Goal: Check status: Check status

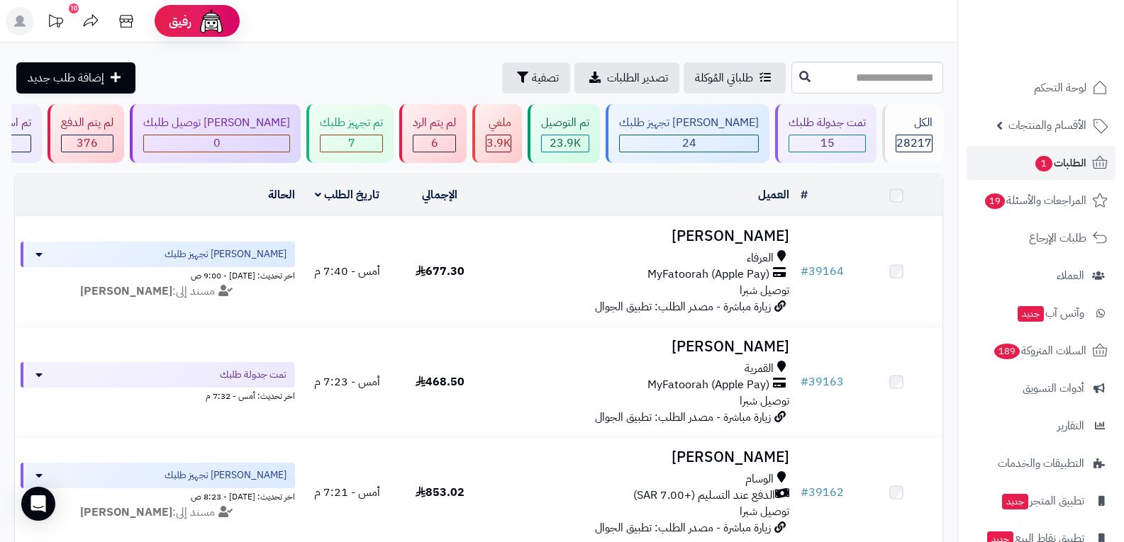
scroll to position [992, 0]
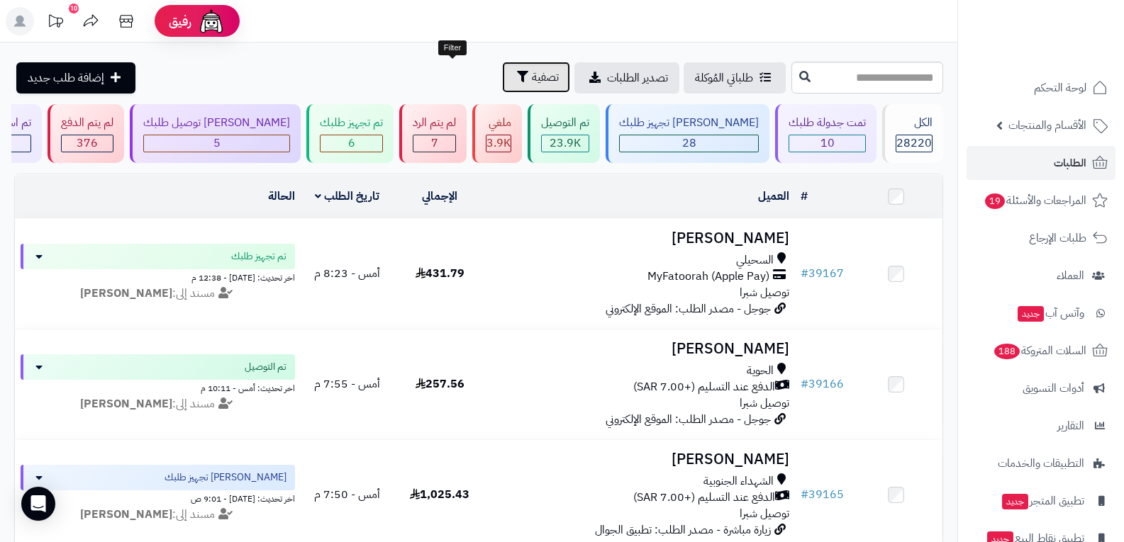
click at [532, 79] on span "تصفية" at bounding box center [545, 77] width 27 height 17
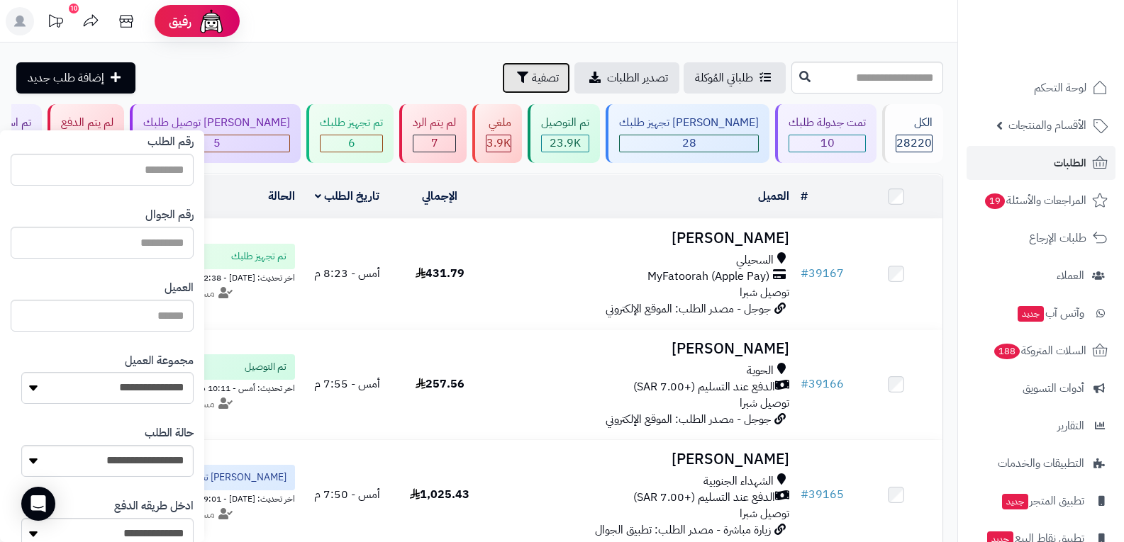
scroll to position [213, 0]
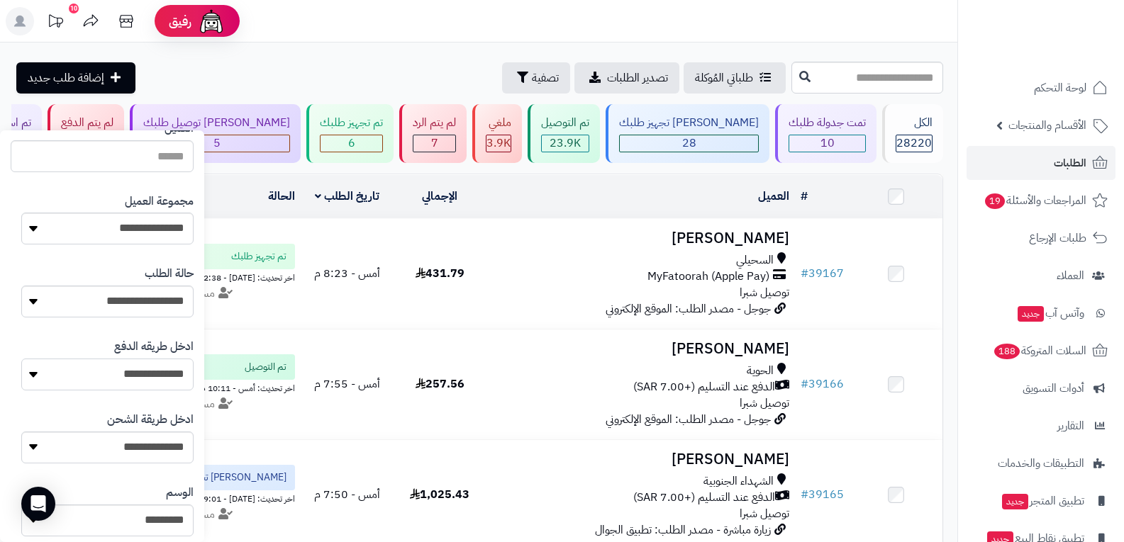
click at [162, 373] on select "**********" at bounding box center [107, 375] width 172 height 32
select select "**********"
click at [21, 359] on select "**********" at bounding box center [107, 375] width 172 height 32
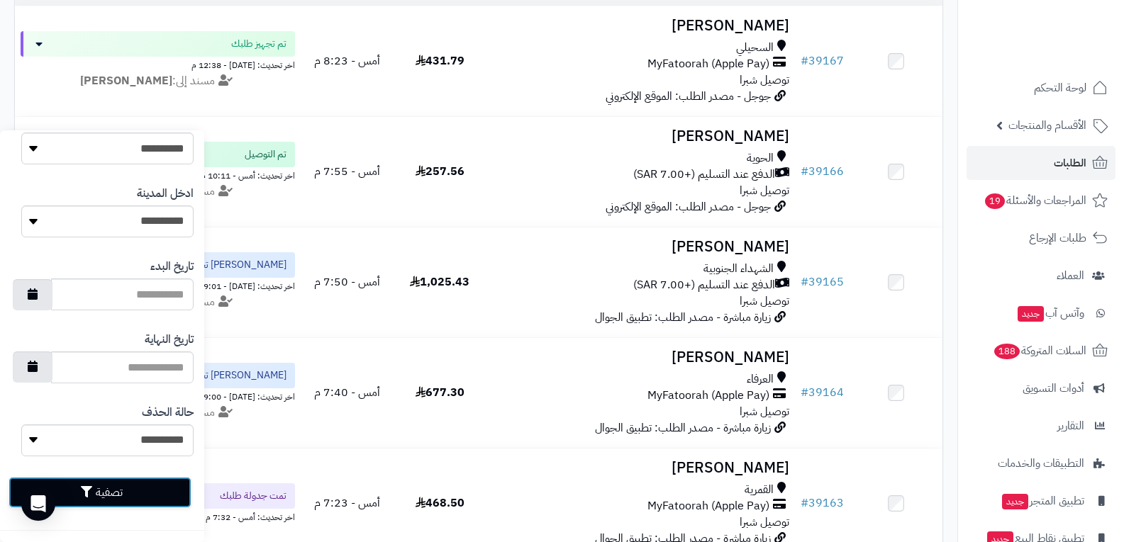
click at [133, 488] on button "تصفية" at bounding box center [100, 492] width 183 height 31
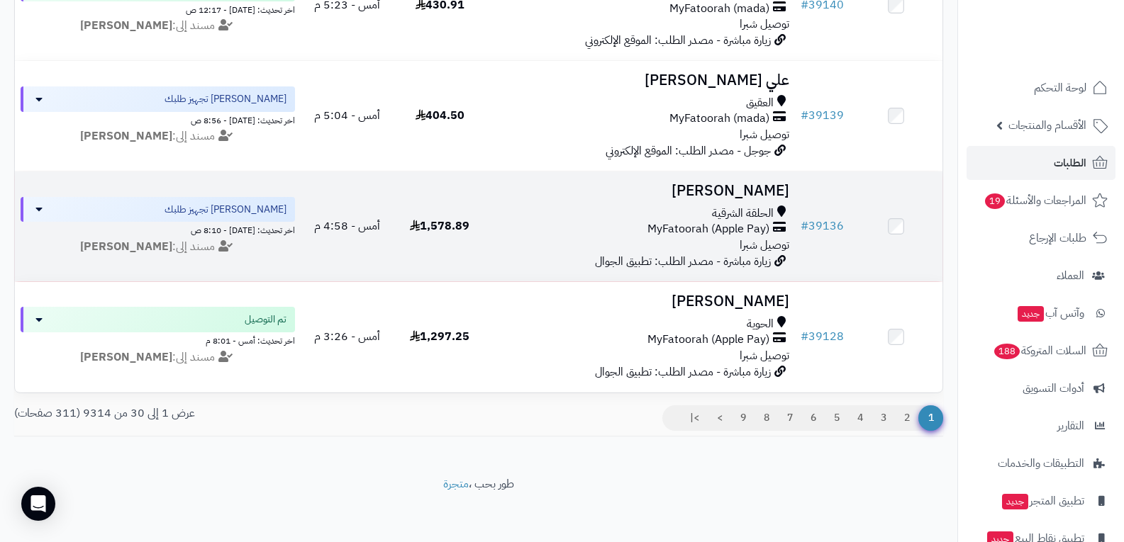
scroll to position [3157, 0]
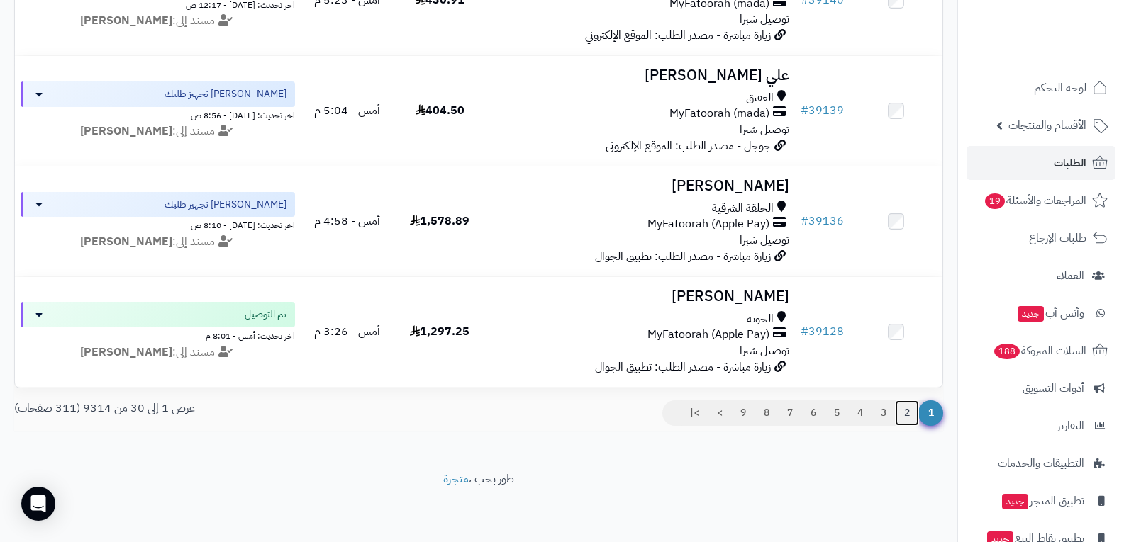
click at [906, 413] on link "2" at bounding box center [907, 414] width 24 height 26
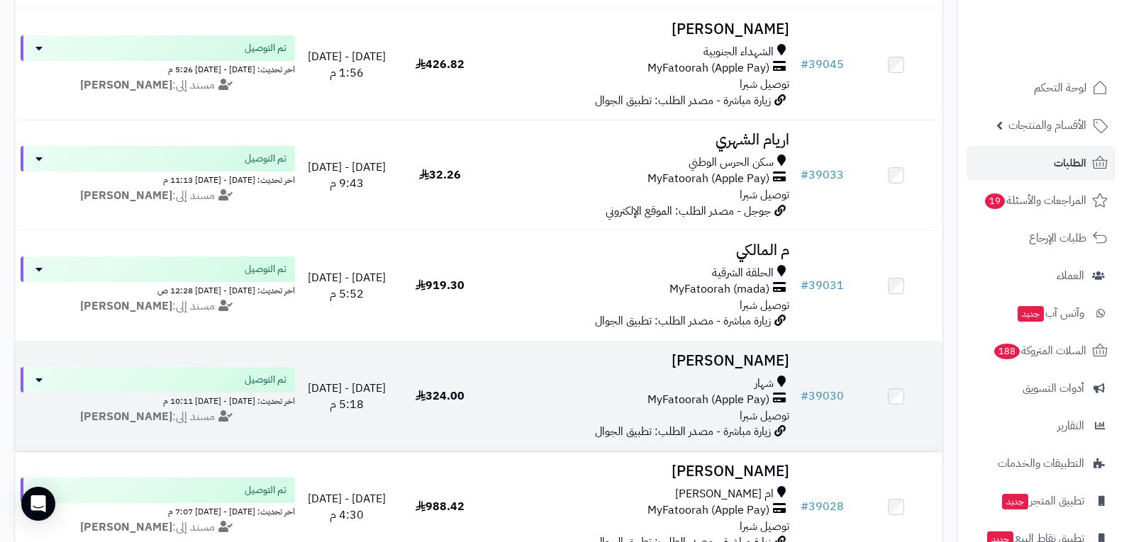
scroll to position [3135, 0]
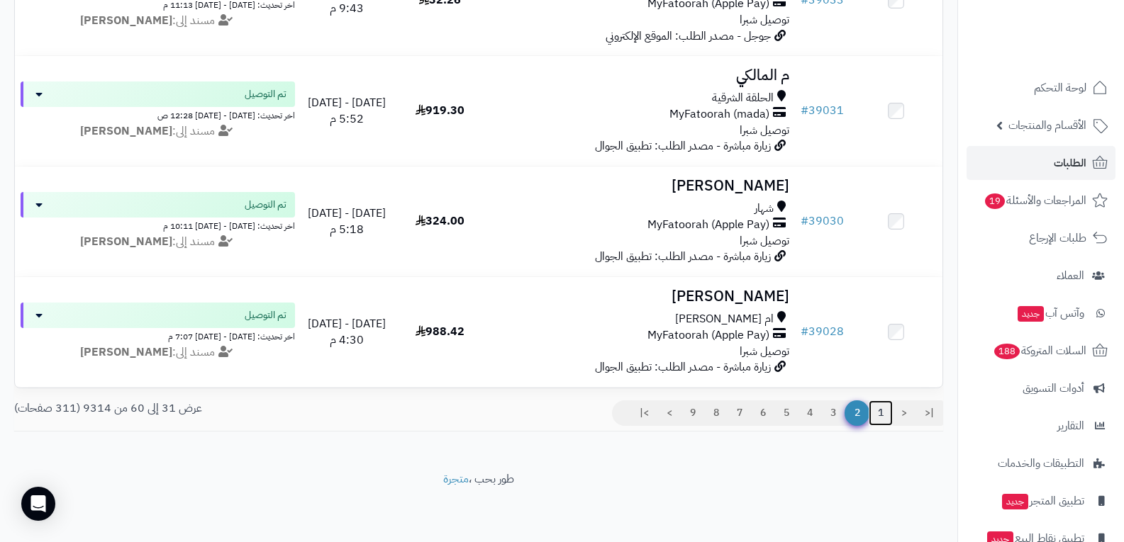
click at [878, 417] on link "1" at bounding box center [880, 414] width 24 height 26
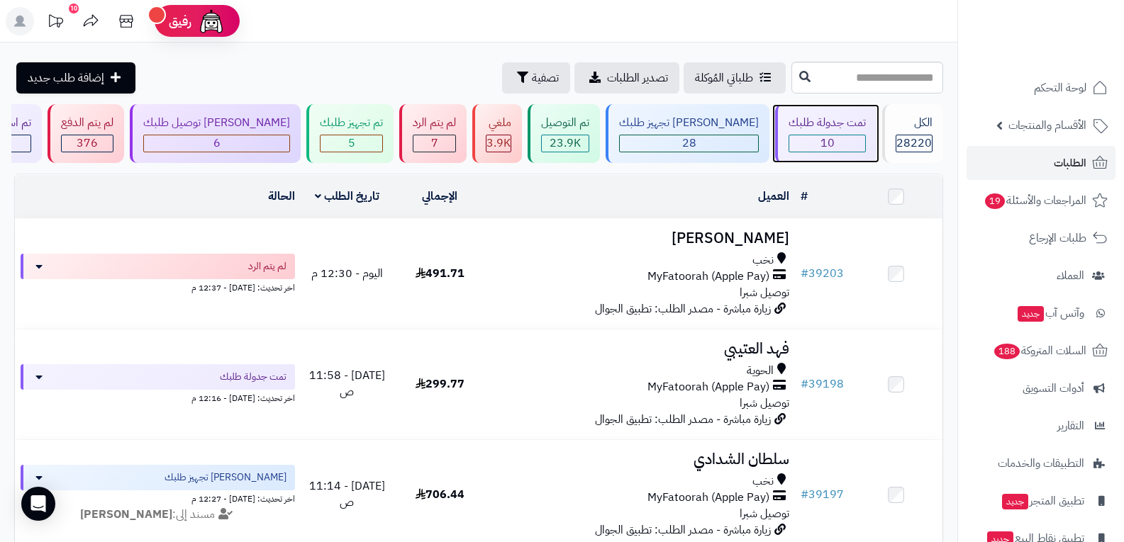
click at [820, 137] on span "10" at bounding box center [827, 143] width 14 height 17
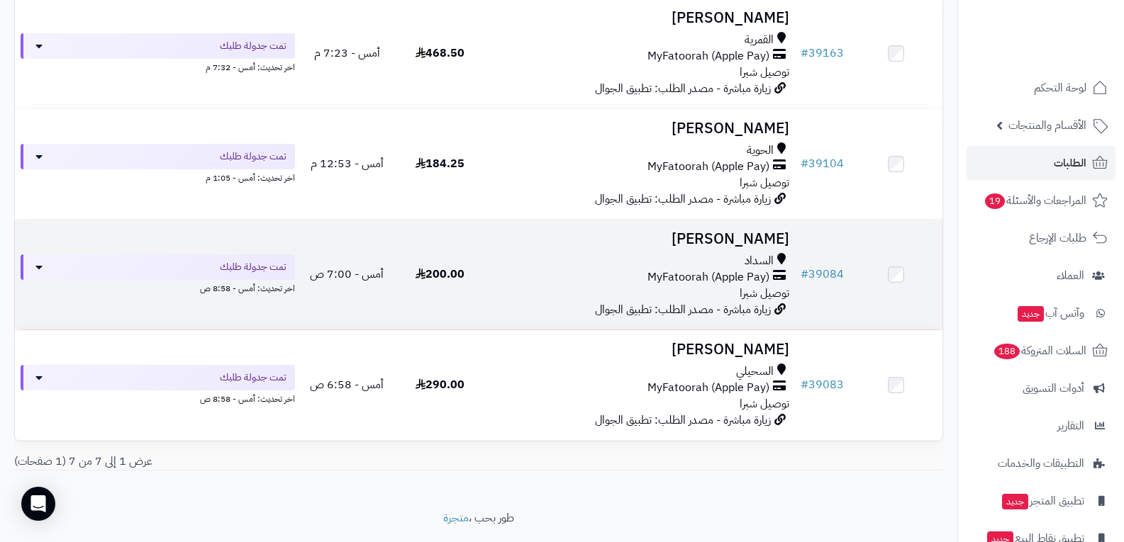
scroll to position [588, 0]
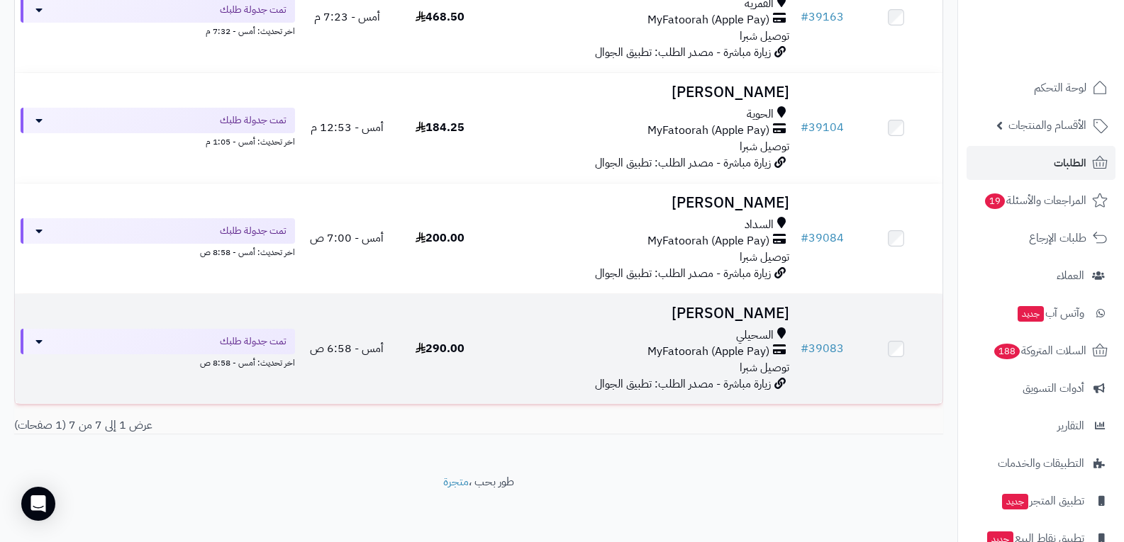
click at [769, 347] on div "MyFatoorah (Apple Pay)" at bounding box center [641, 352] width 298 height 16
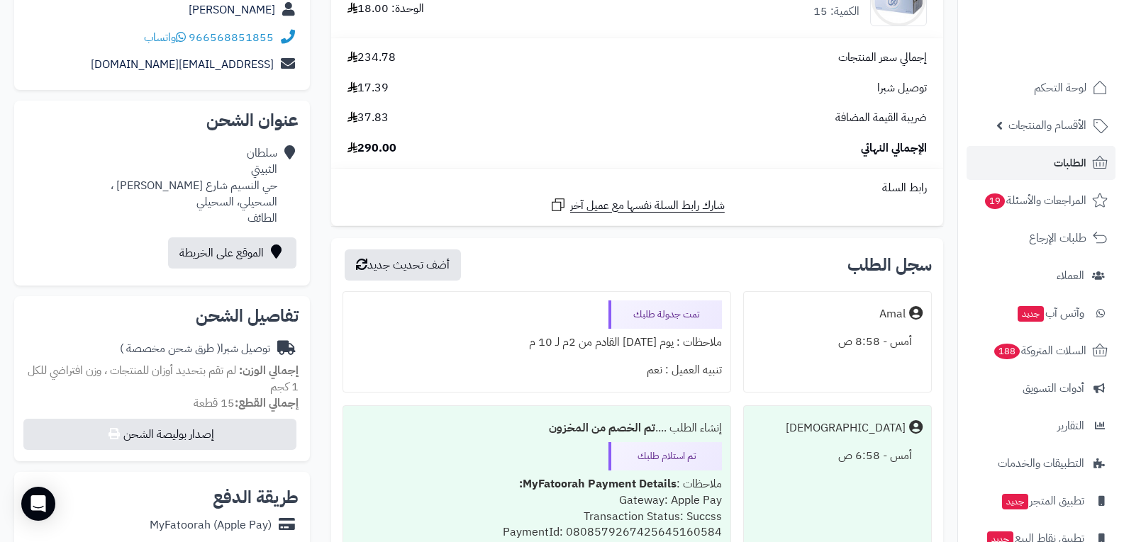
scroll to position [354, 0]
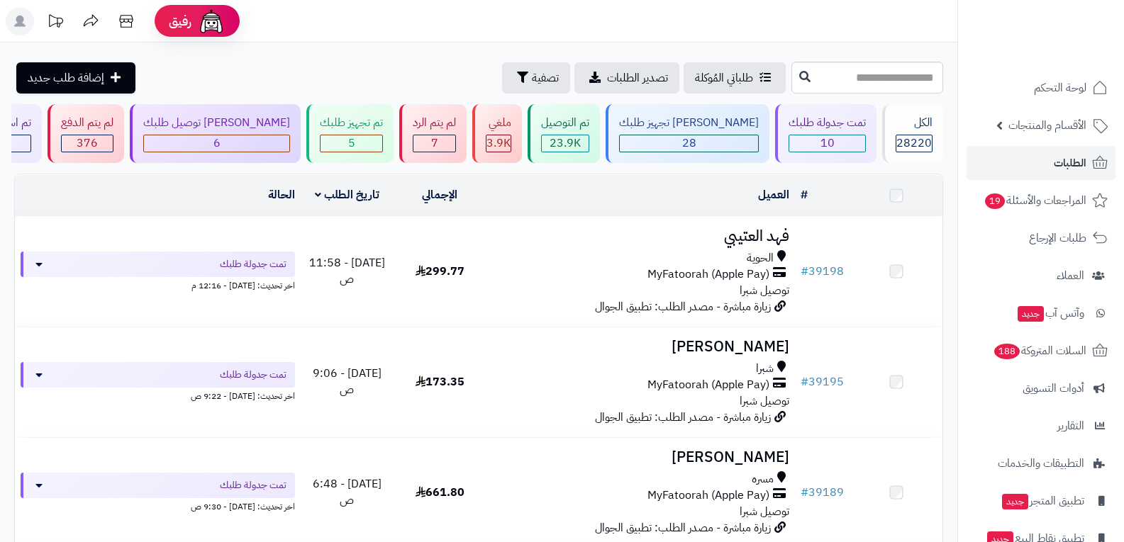
scroll to position [588, 0]
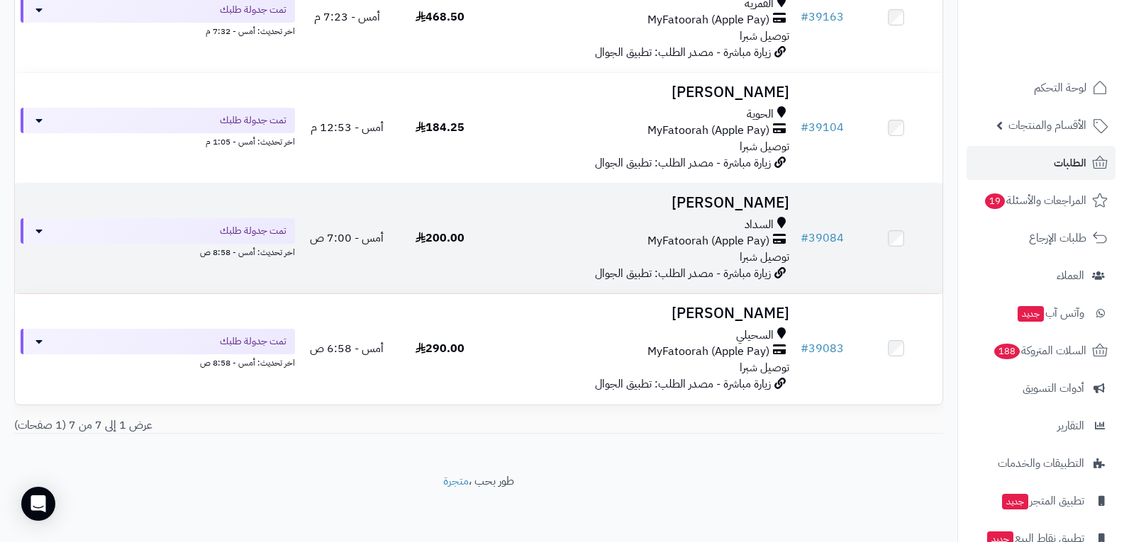
click at [691, 242] on span "MyFatoorah (Apple Pay)" at bounding box center [708, 241] width 122 height 16
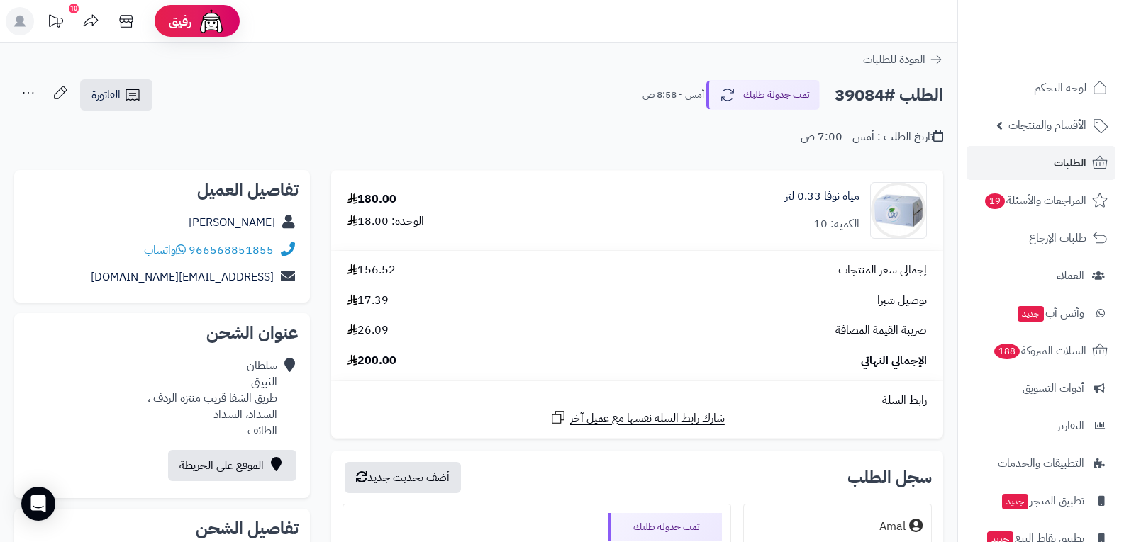
scroll to position [354, 0]
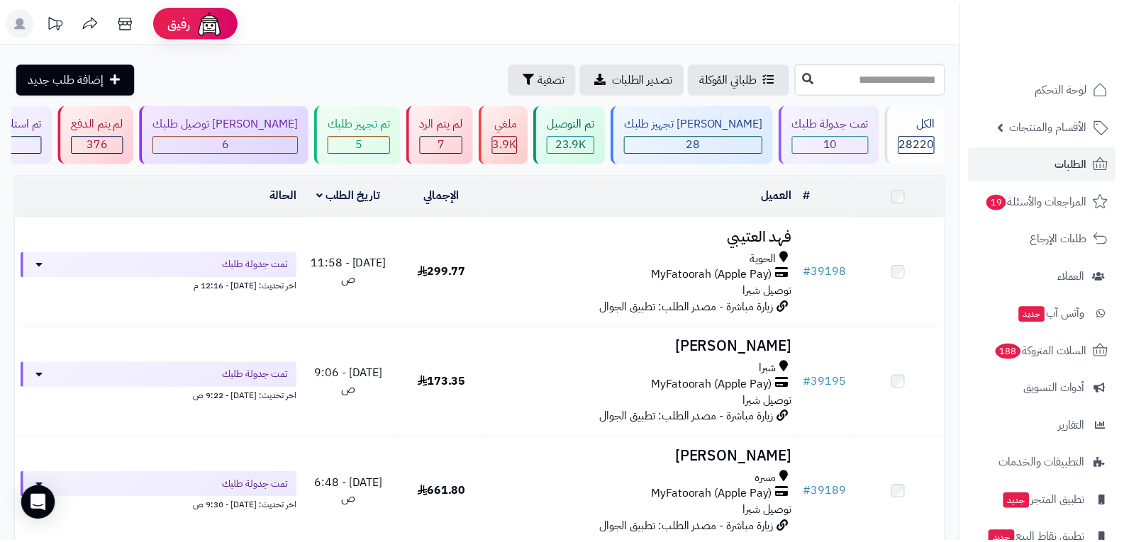
scroll to position [588, 0]
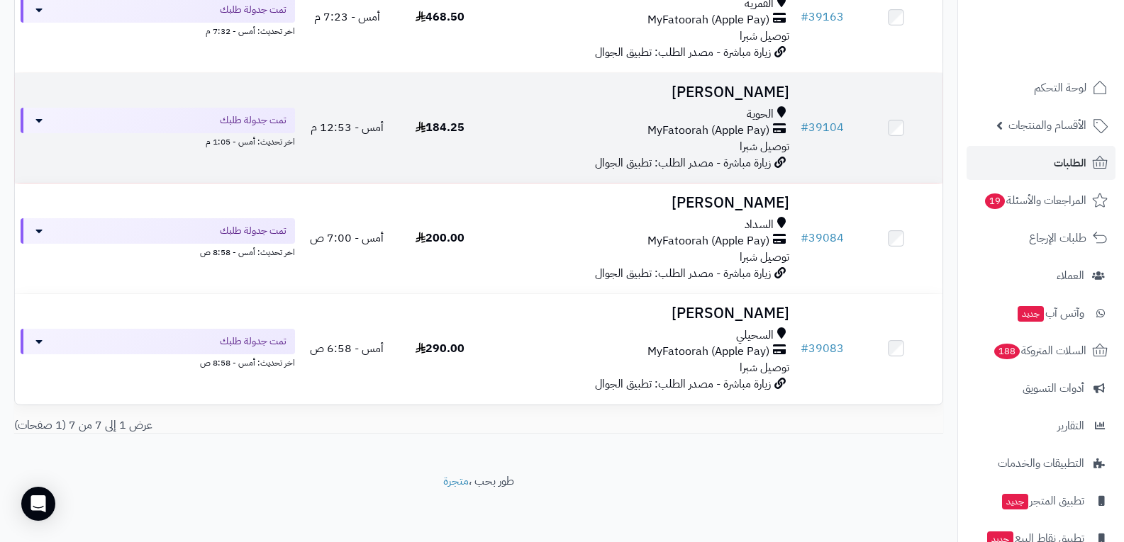
click at [761, 138] on span "توصيل شبرا" at bounding box center [764, 146] width 50 height 17
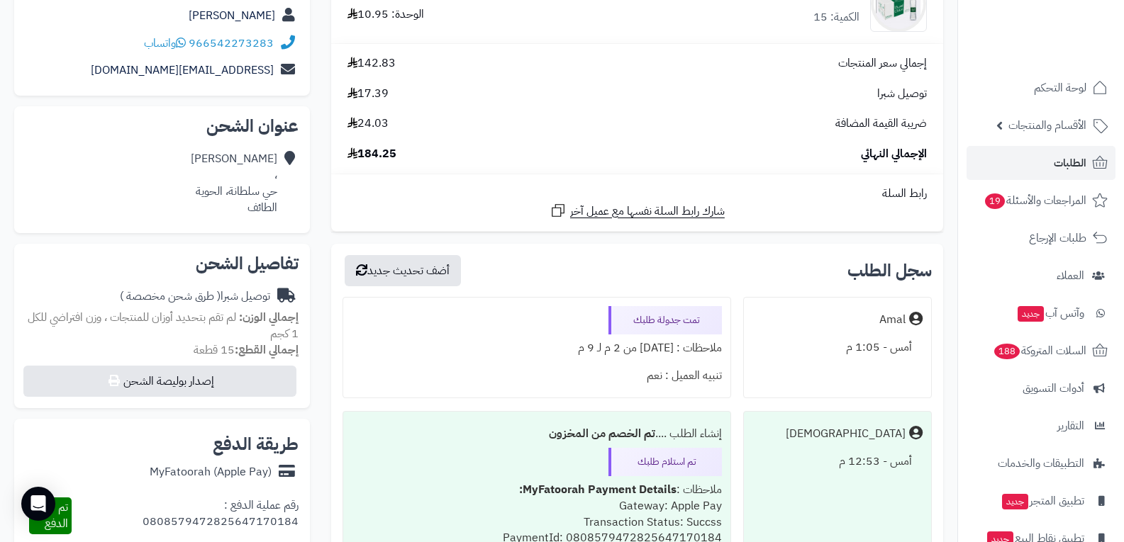
scroll to position [213, 0]
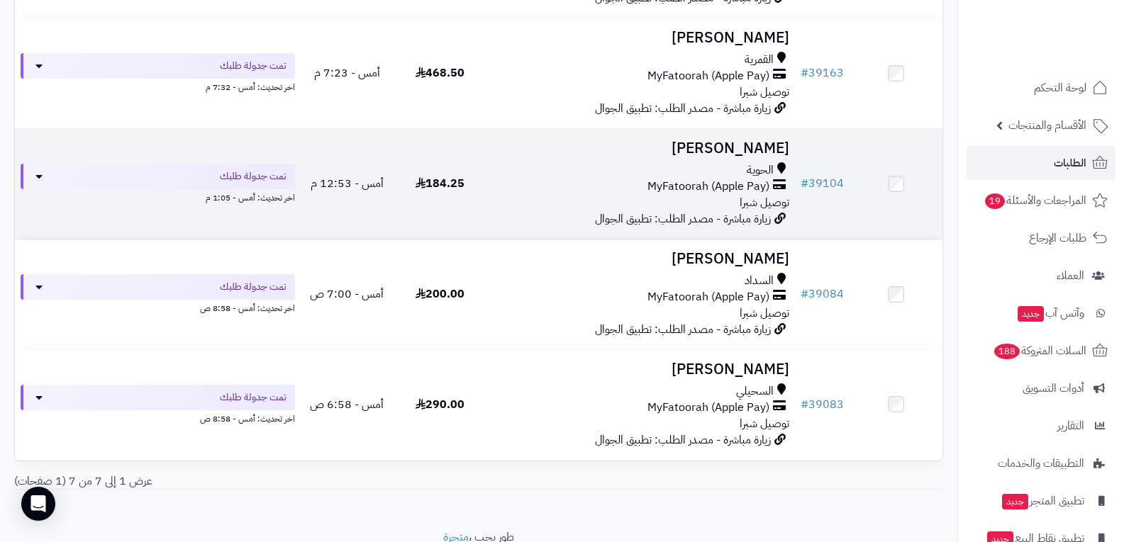
scroll to position [447, 0]
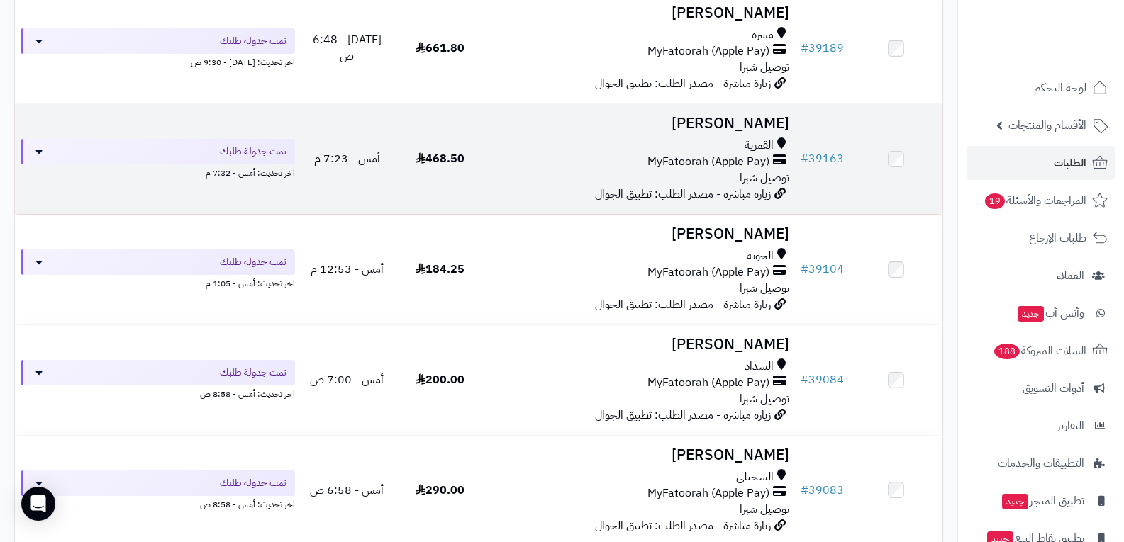
click at [773, 169] on span "توصيل شبرا" at bounding box center [764, 177] width 50 height 17
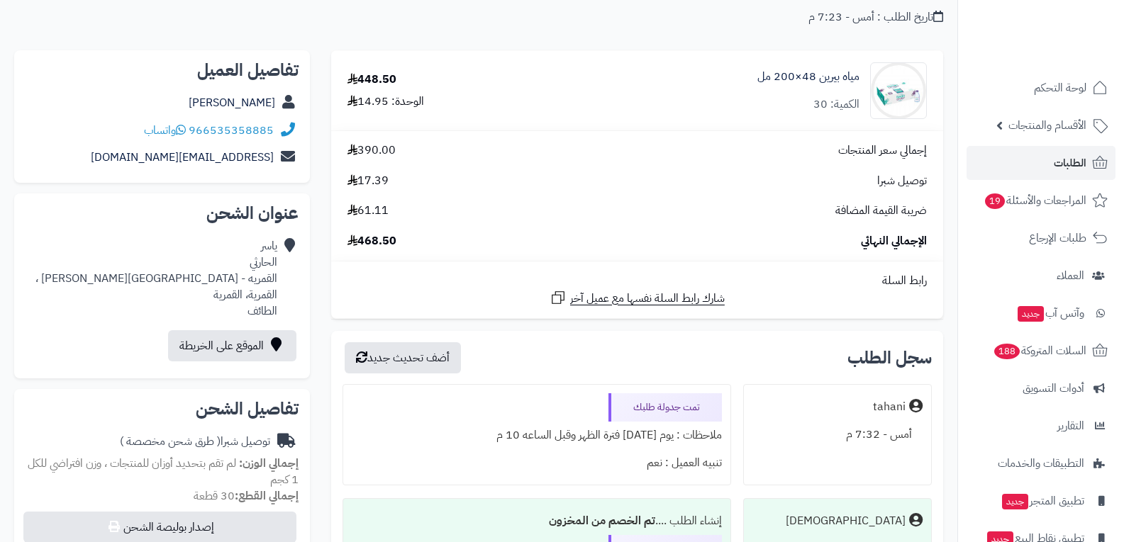
scroll to position [284, 0]
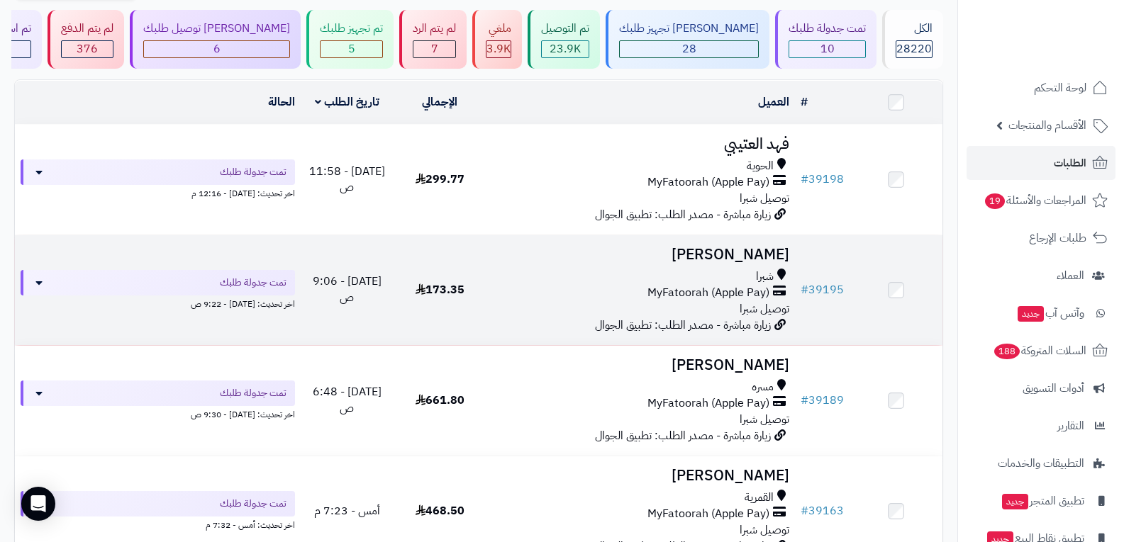
scroll to position [92, 0]
